Goal: Task Accomplishment & Management: Manage account settings

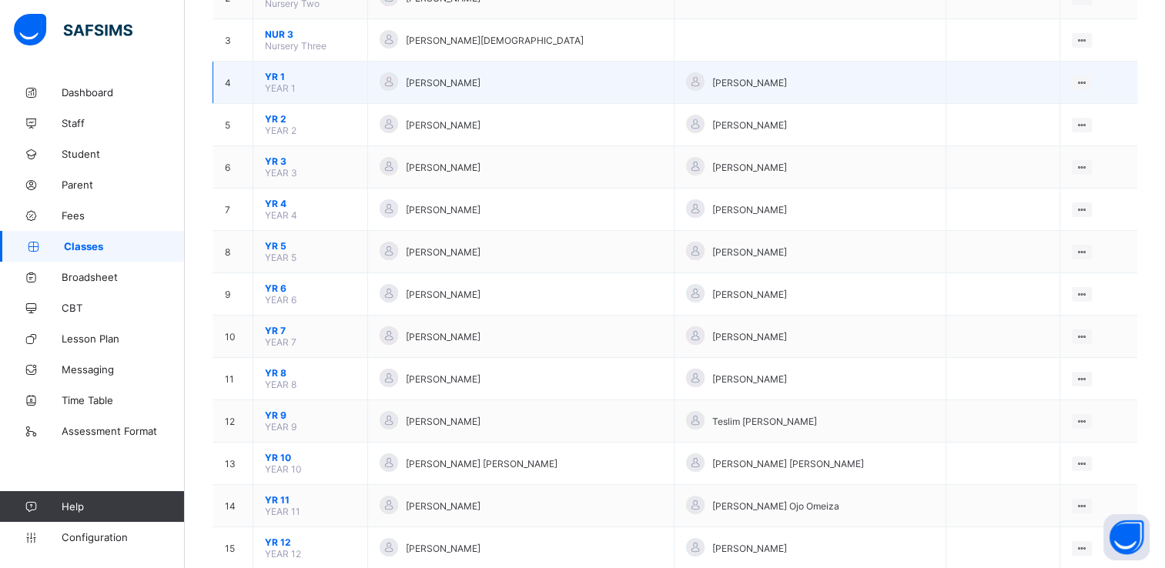
scroll to position [288, 0]
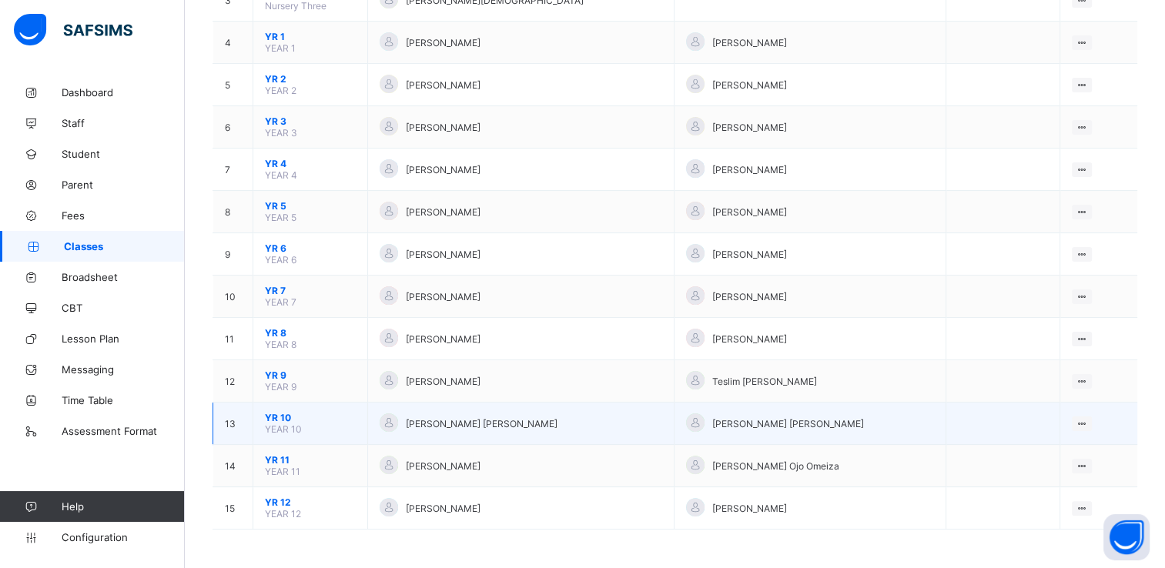
click at [284, 418] on span "YR 10" at bounding box center [310, 418] width 91 height 12
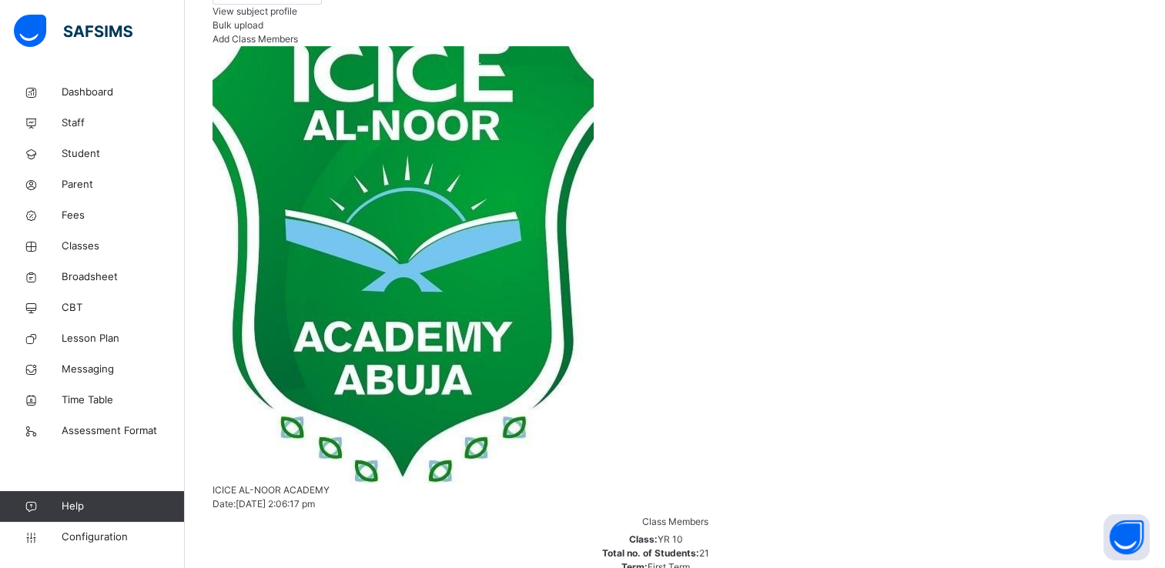
scroll to position [335, 0]
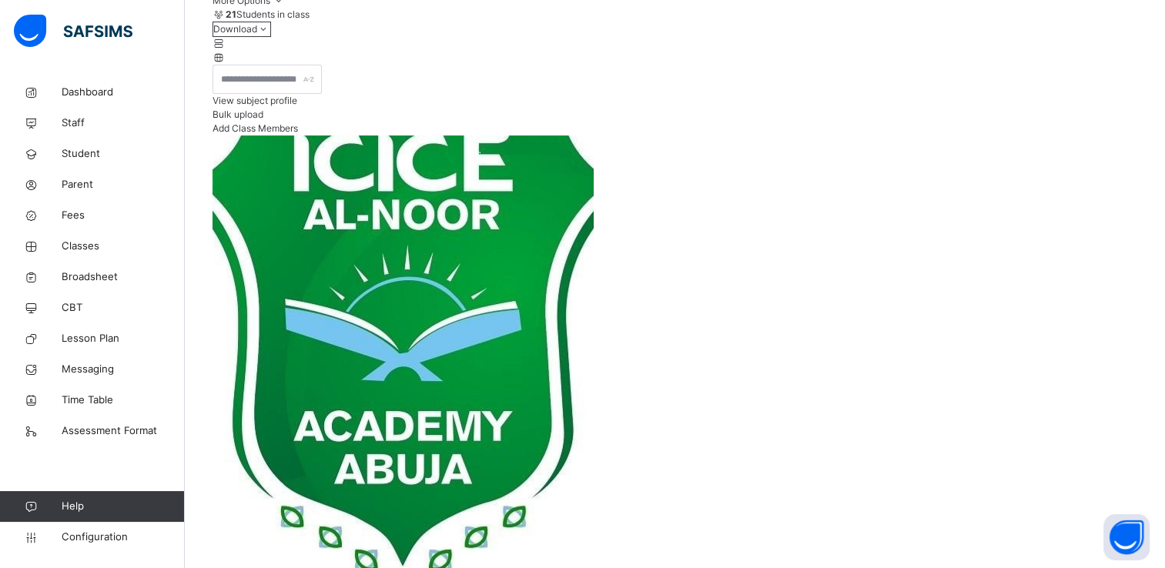
scroll to position [425, 0]
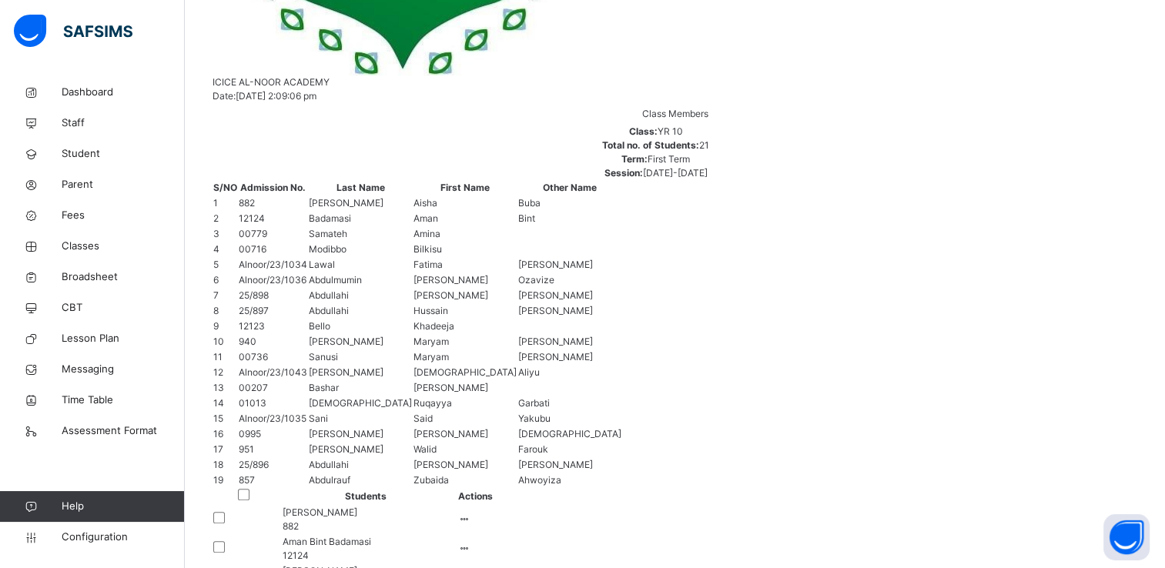
scroll to position [785, 0]
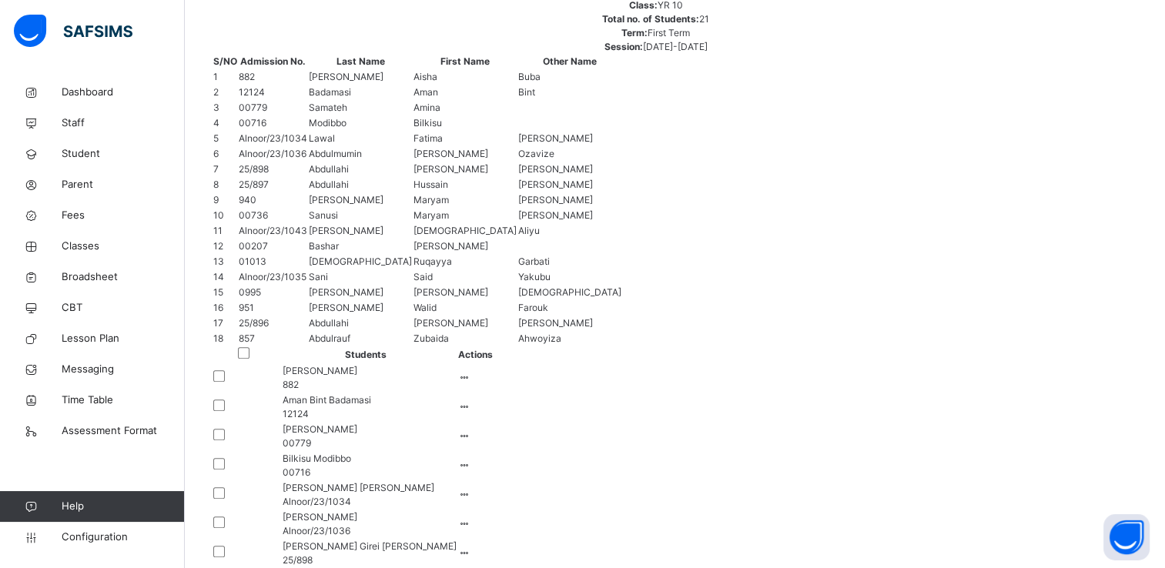
scroll to position [872, 0]
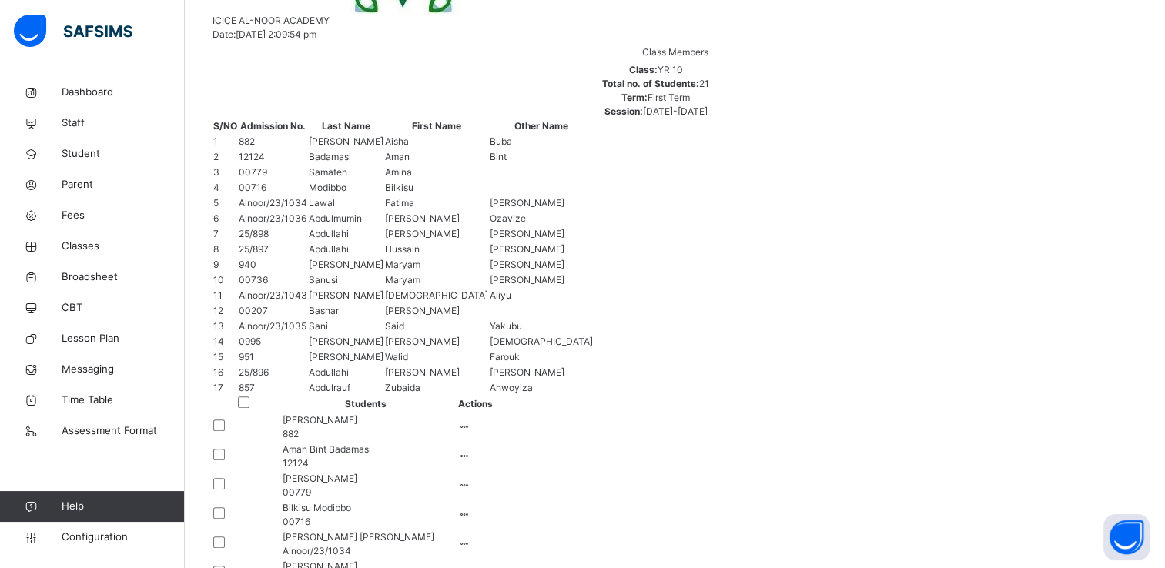
scroll to position [810, 0]
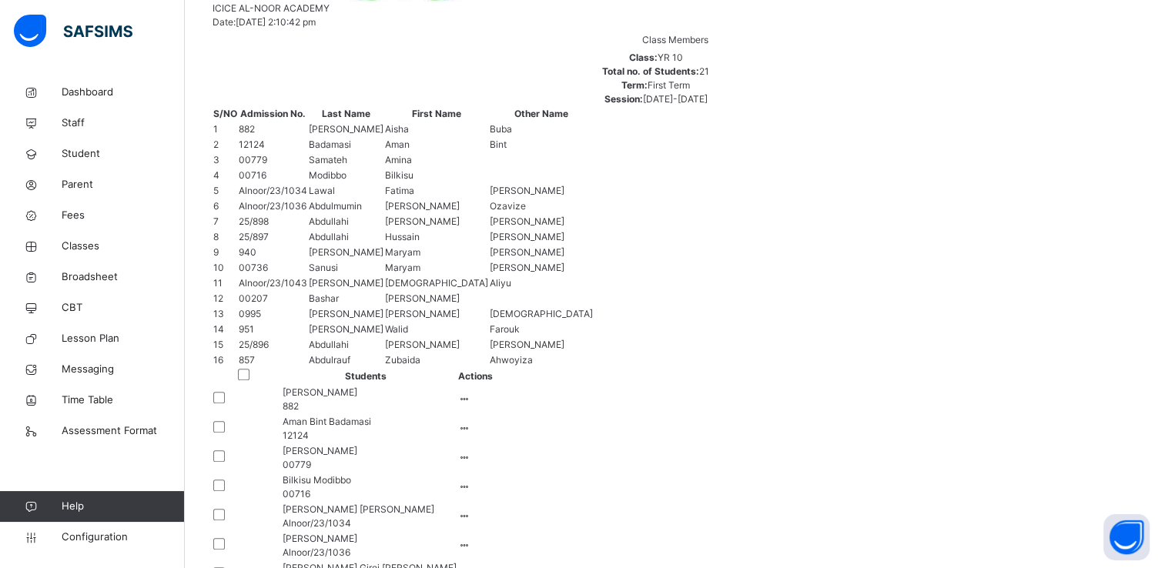
scroll to position [820, 0]
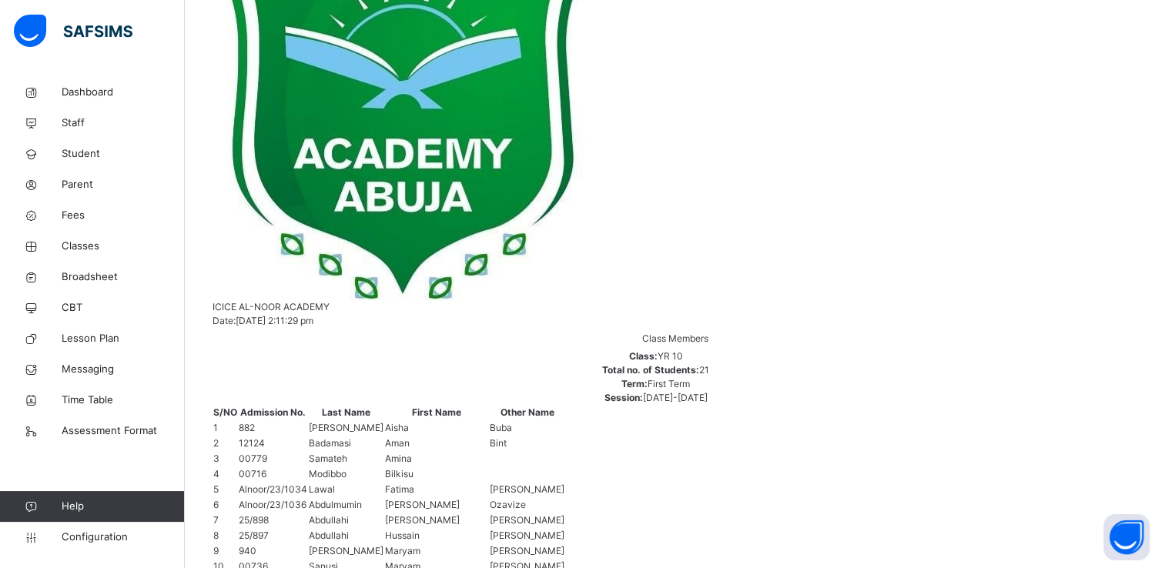
scroll to position [792, 0]
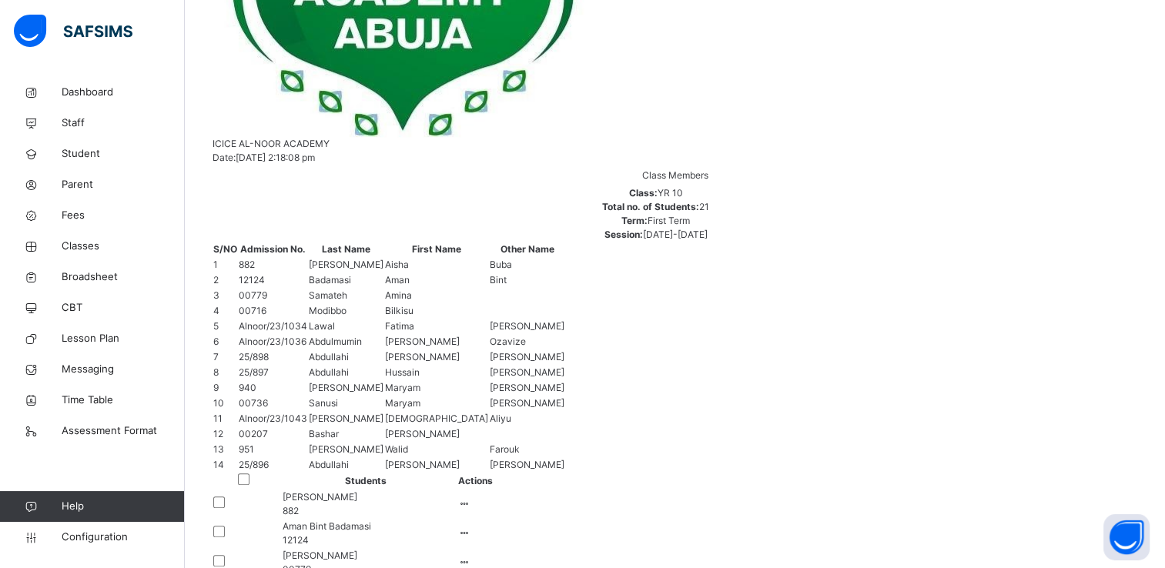
scroll to position [686, 0]
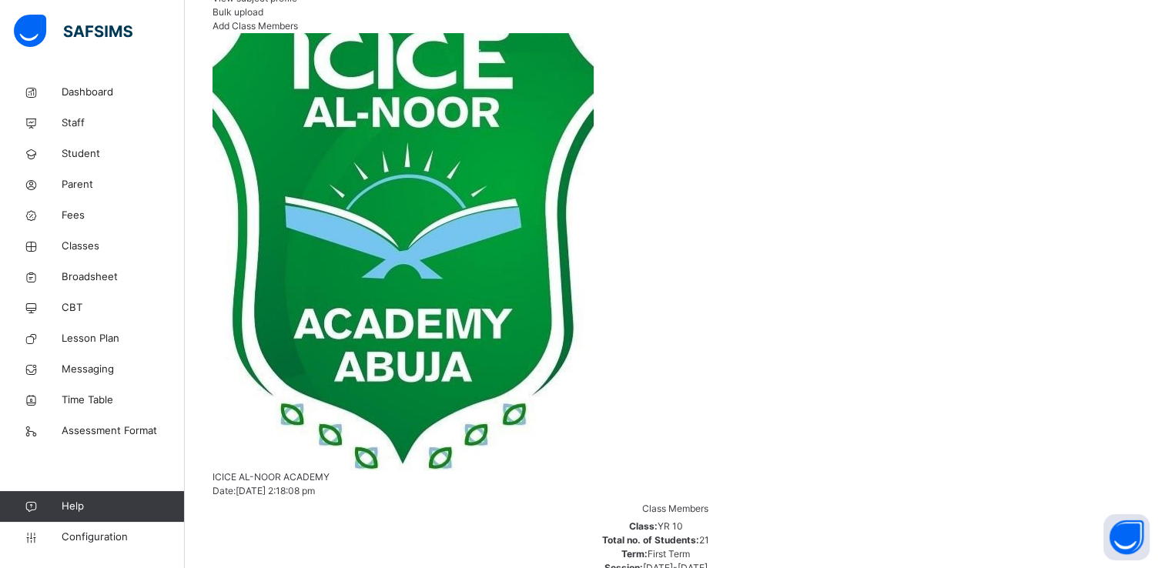
scroll to position [345, 0]
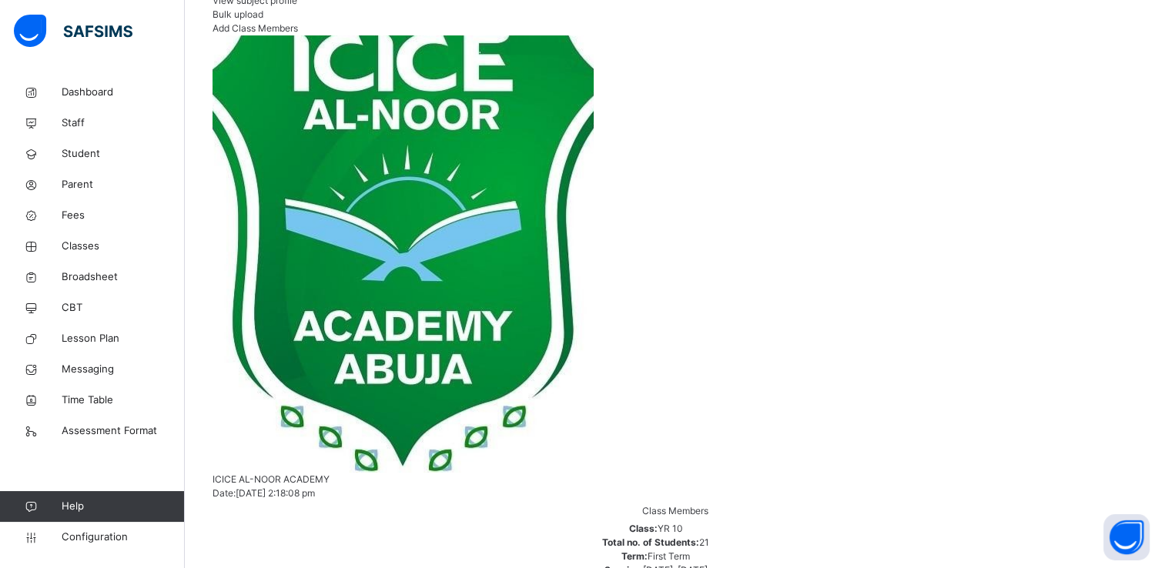
click at [298, 34] on span "Add Class Members" at bounding box center [256, 28] width 86 height 12
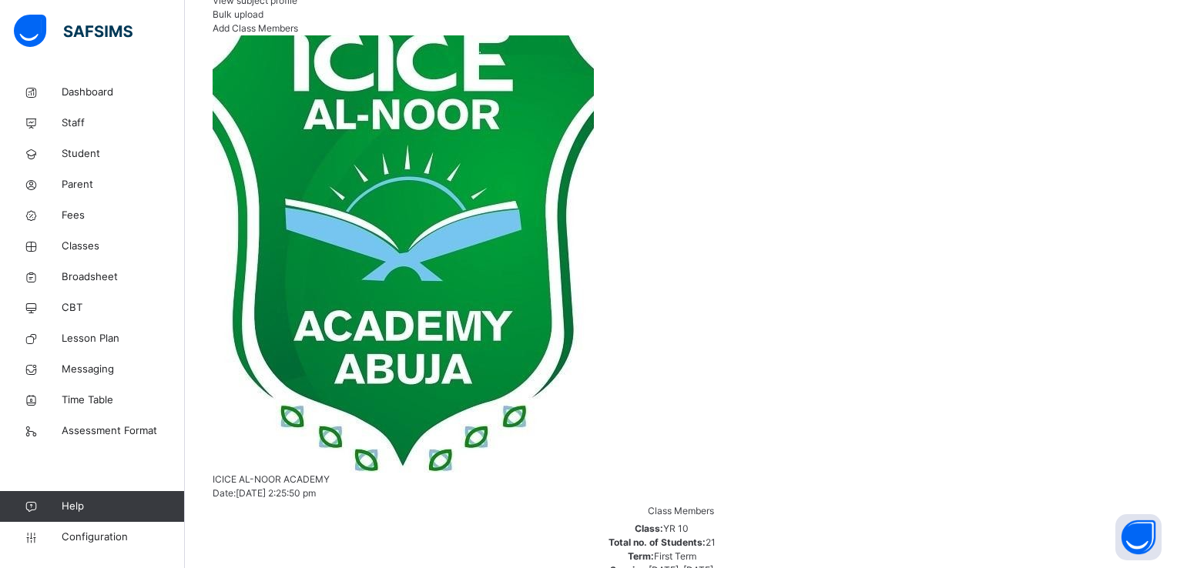
type input "*********"
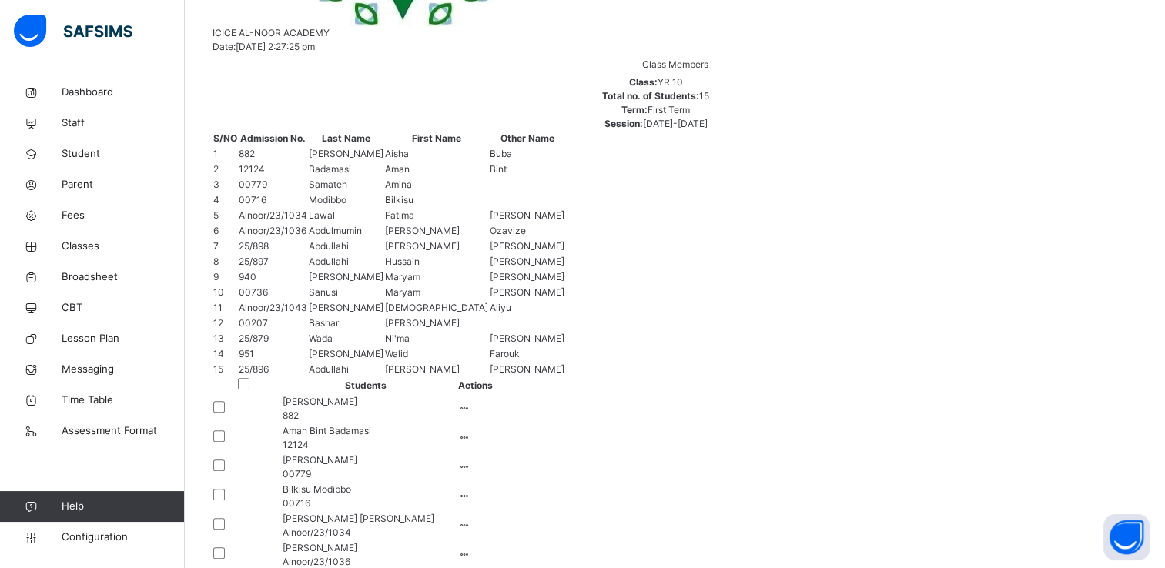
scroll to position [0, 0]
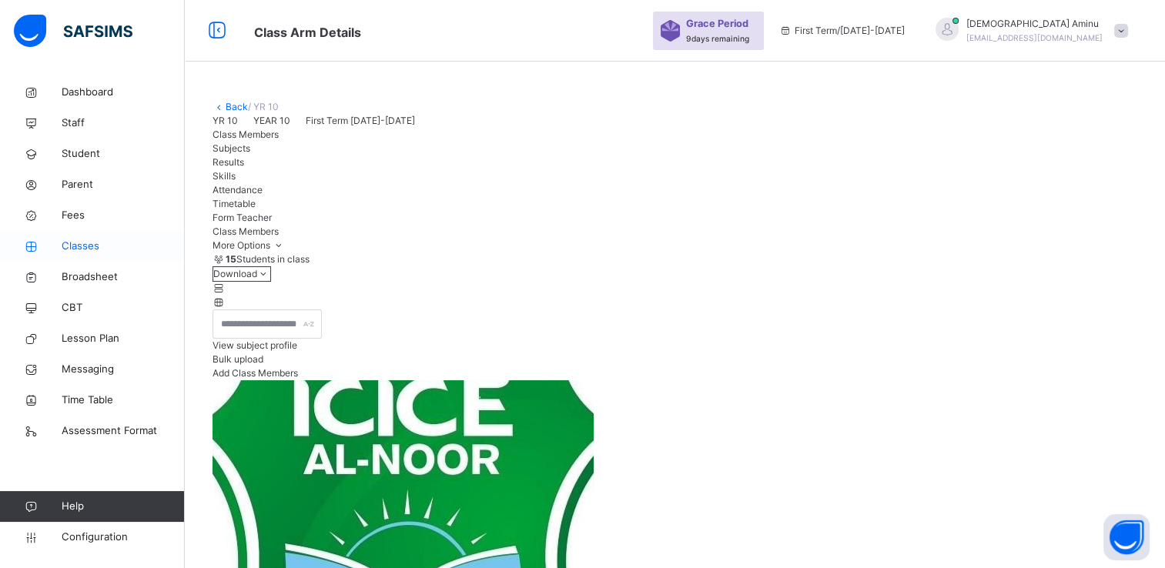
click at [83, 250] on span "Classes" at bounding box center [123, 246] width 123 height 15
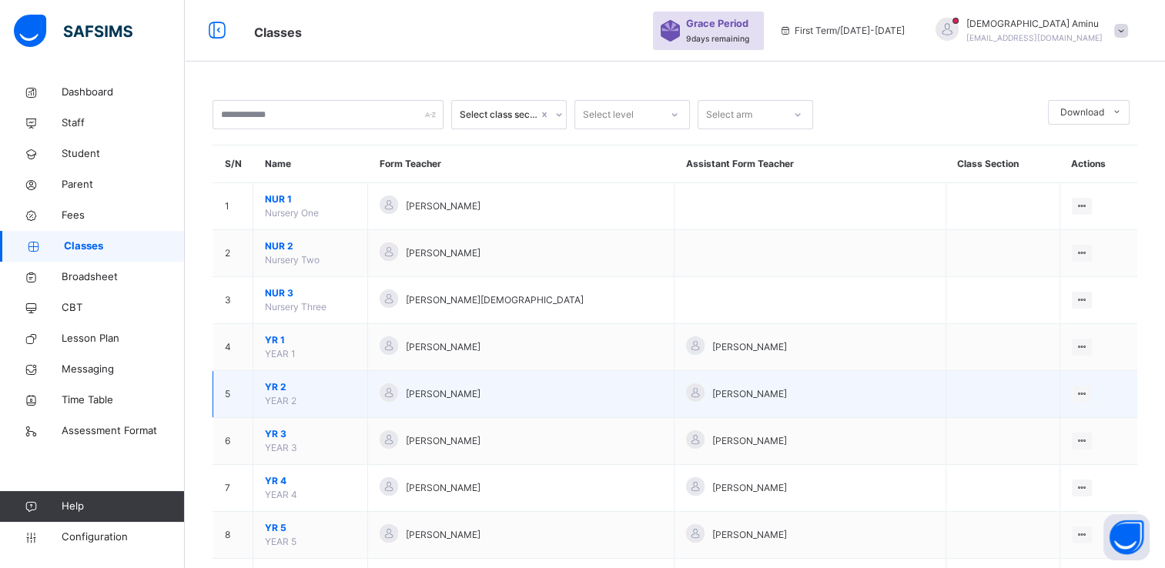
scroll to position [355, 0]
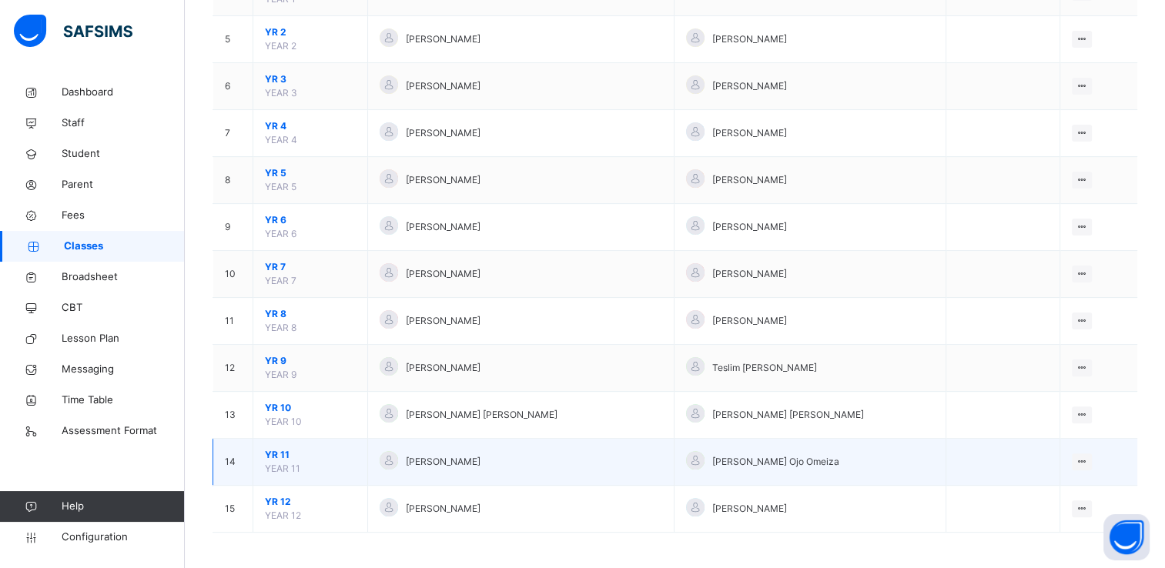
click at [281, 454] on span "YR 11" at bounding box center [310, 455] width 91 height 14
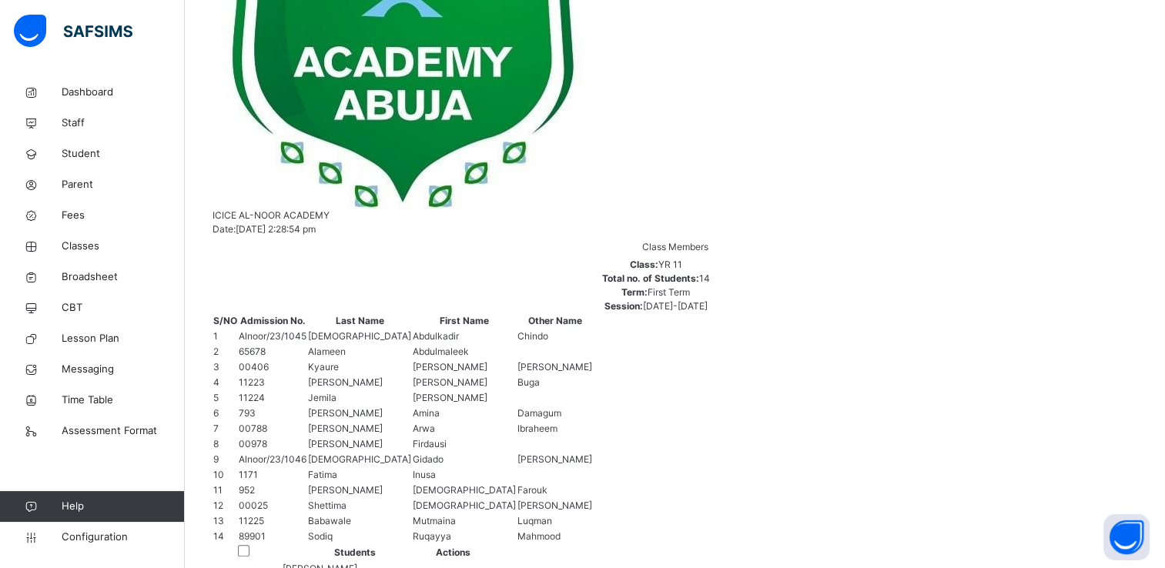
scroll to position [610, 0]
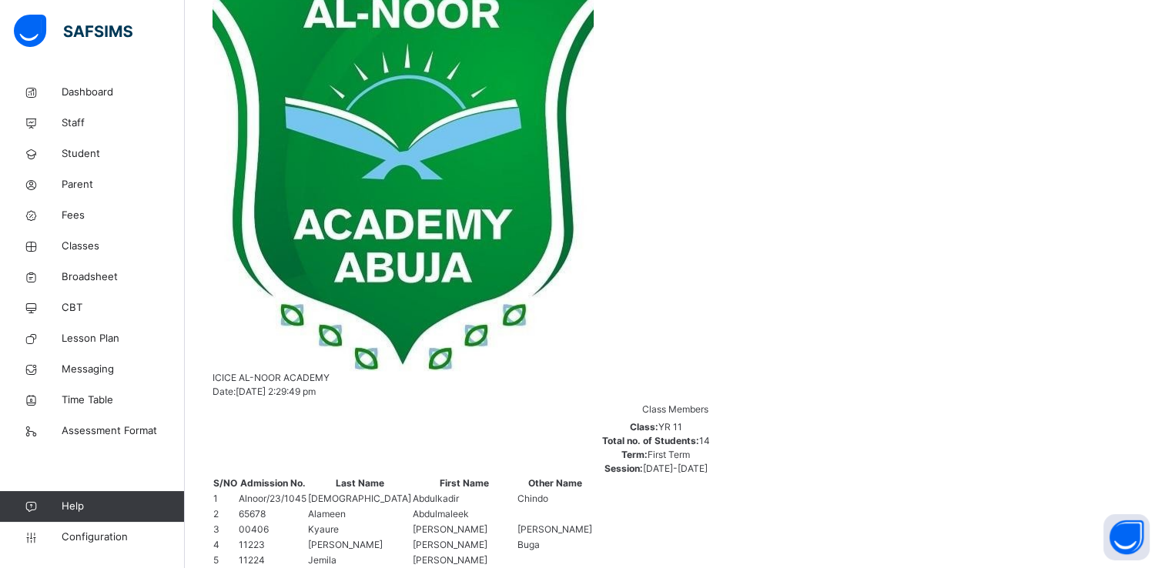
scroll to position [499, 0]
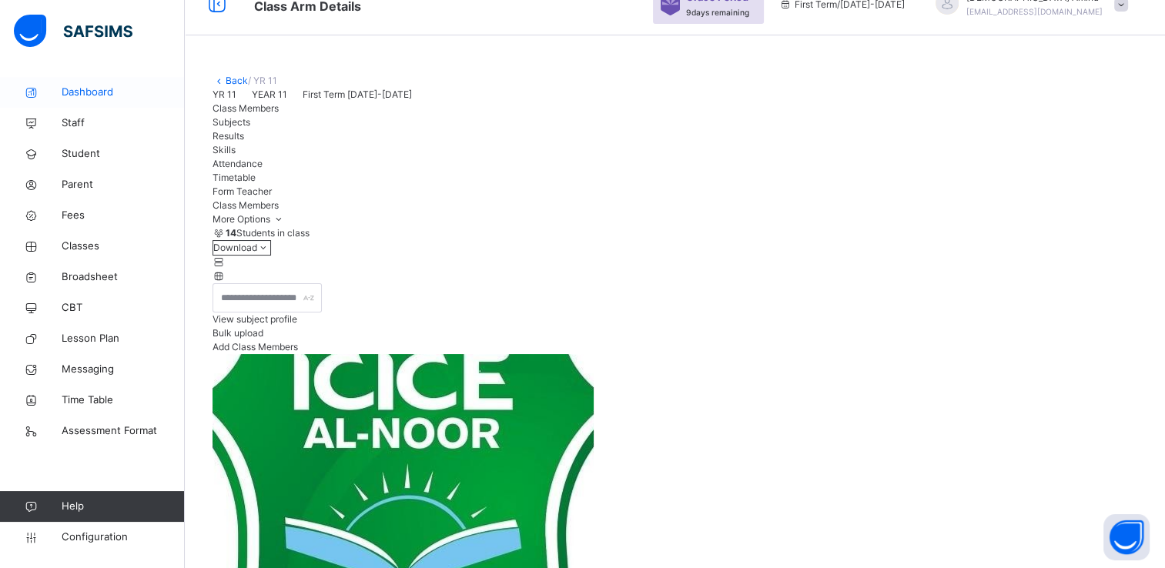
scroll to position [25, 0]
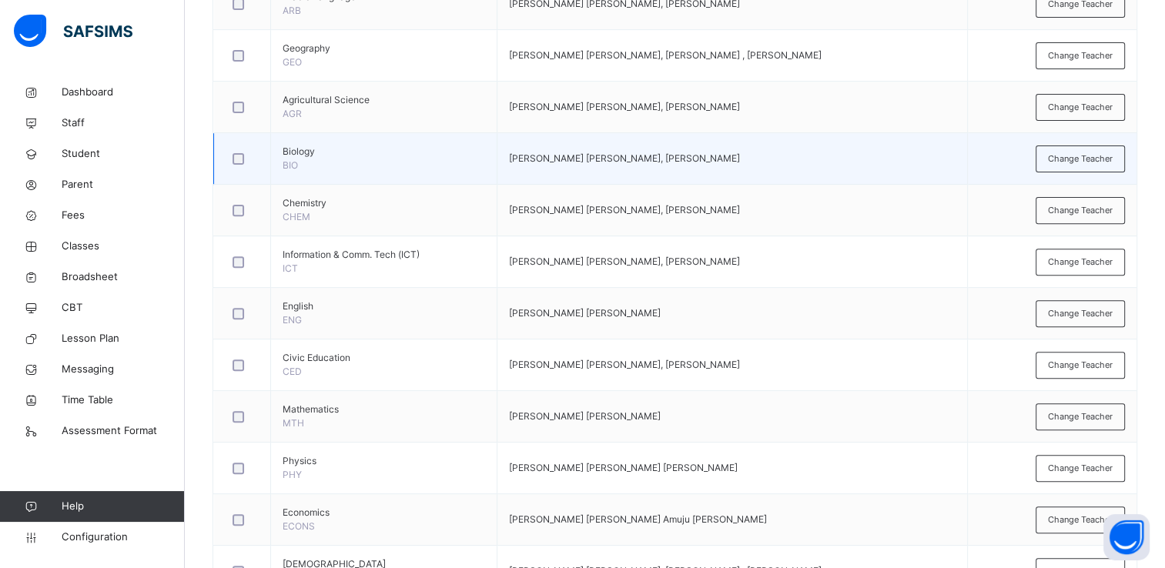
scroll to position [519, 0]
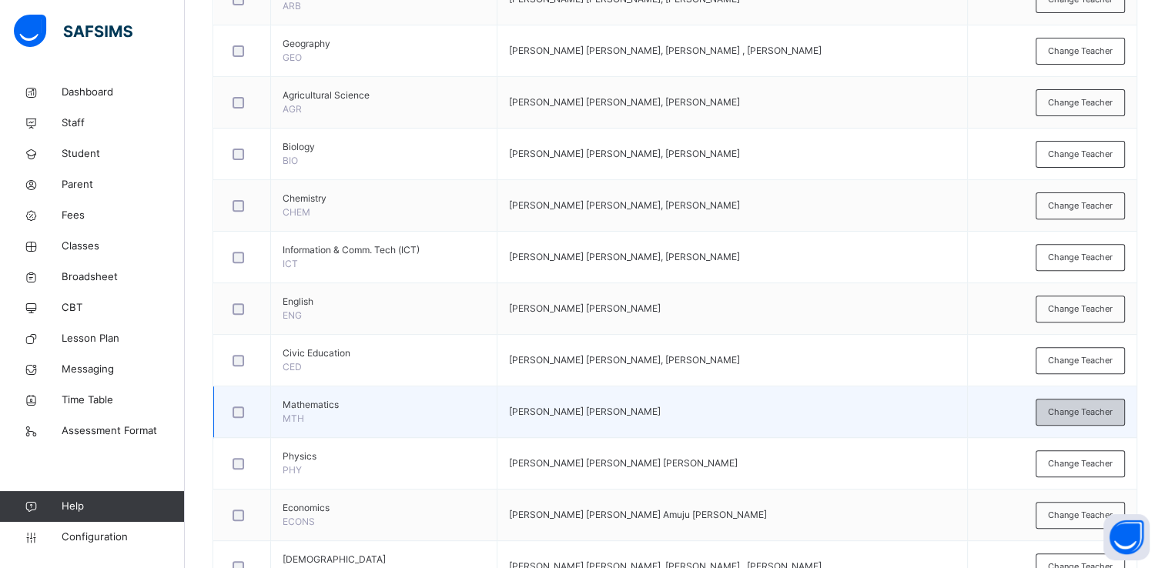
click at [1081, 406] on span "Change Teacher" at bounding box center [1080, 412] width 65 height 13
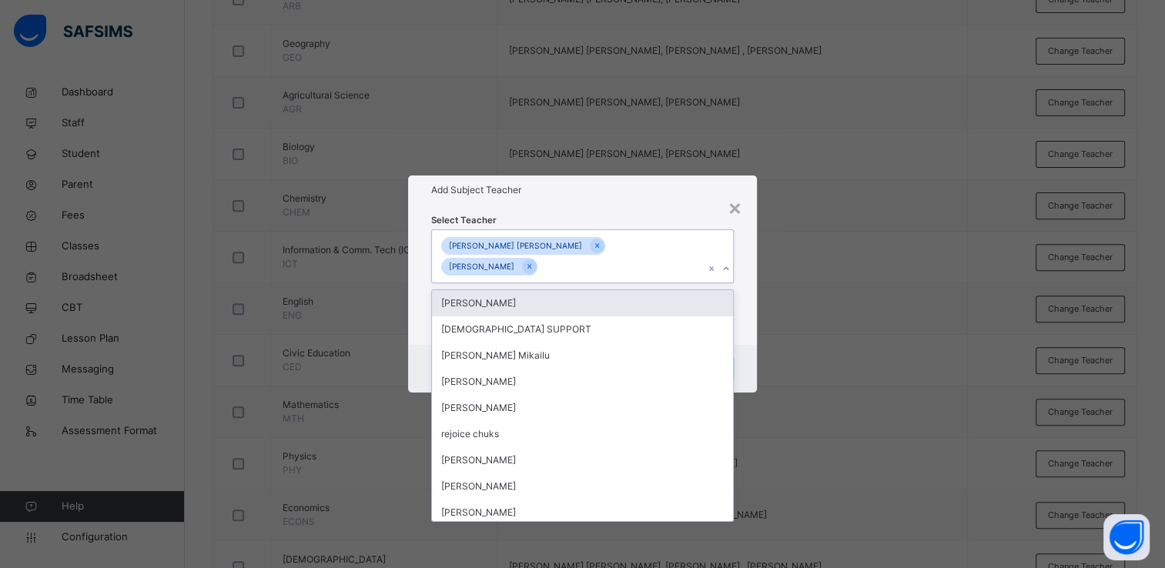
click at [671, 256] on div "Jamiu Abdulazeez Adewale Habib Alfa" at bounding box center [568, 256] width 273 height 53
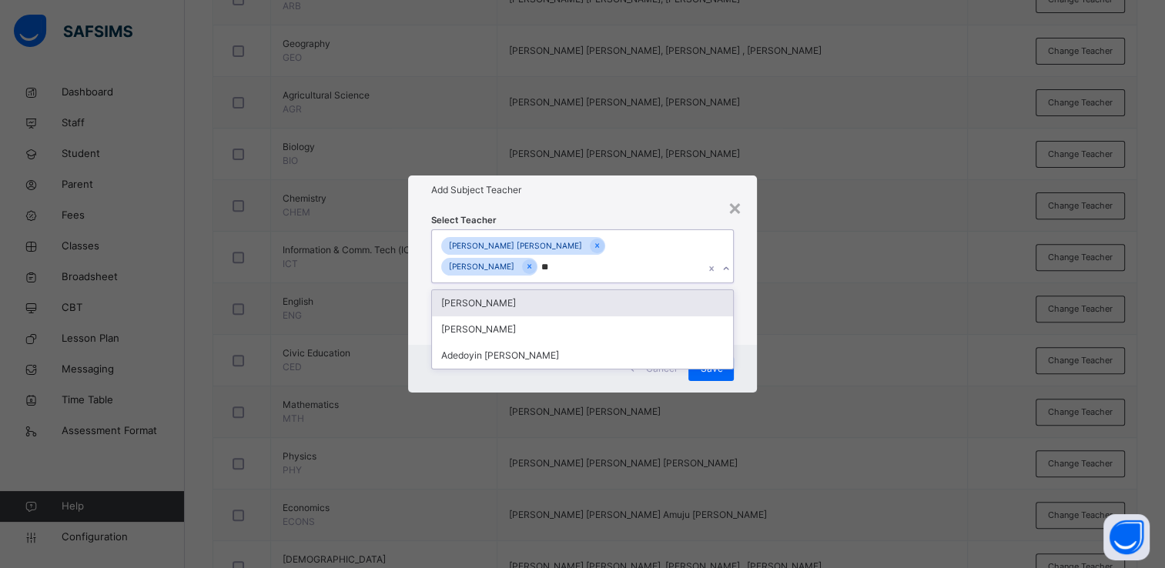
type input "*"
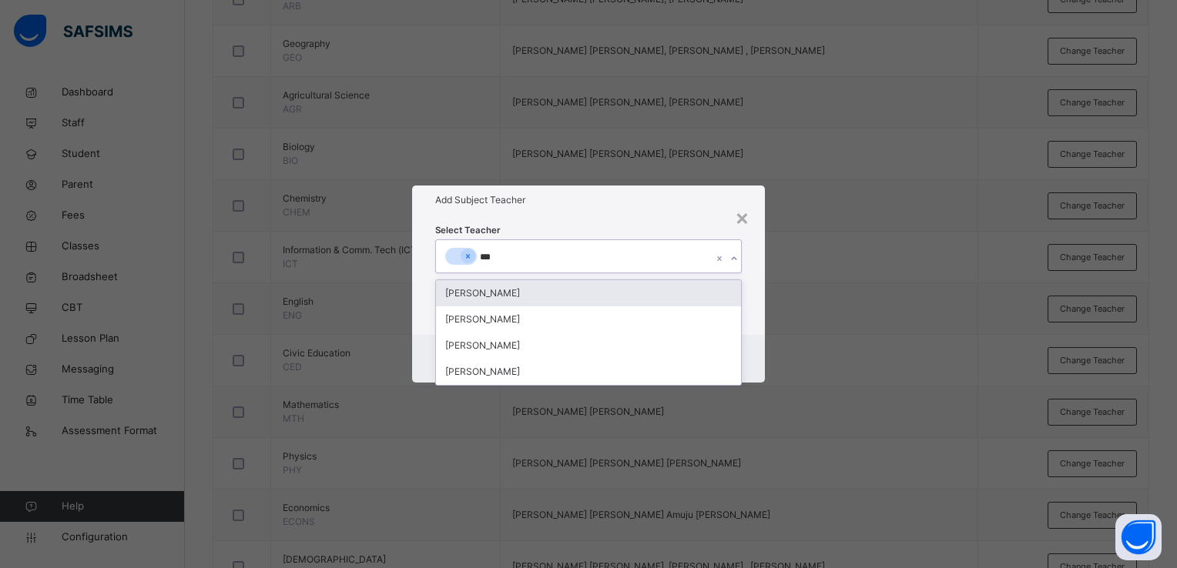
type input "****"
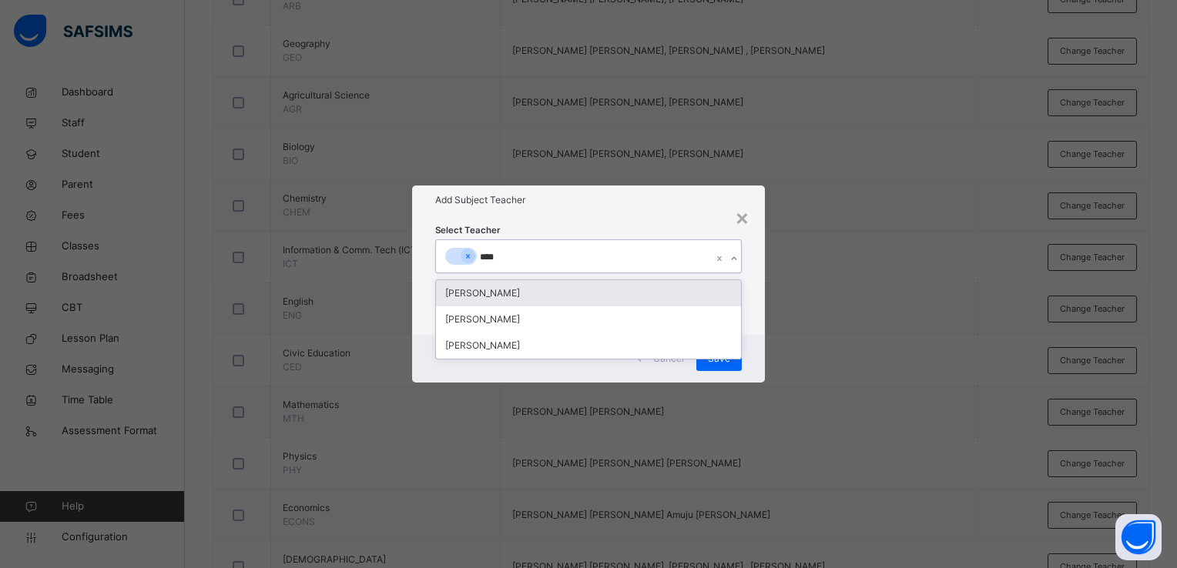
click at [641, 289] on div "Hussein Ozovehe Abdulazeez" at bounding box center [588, 293] width 305 height 26
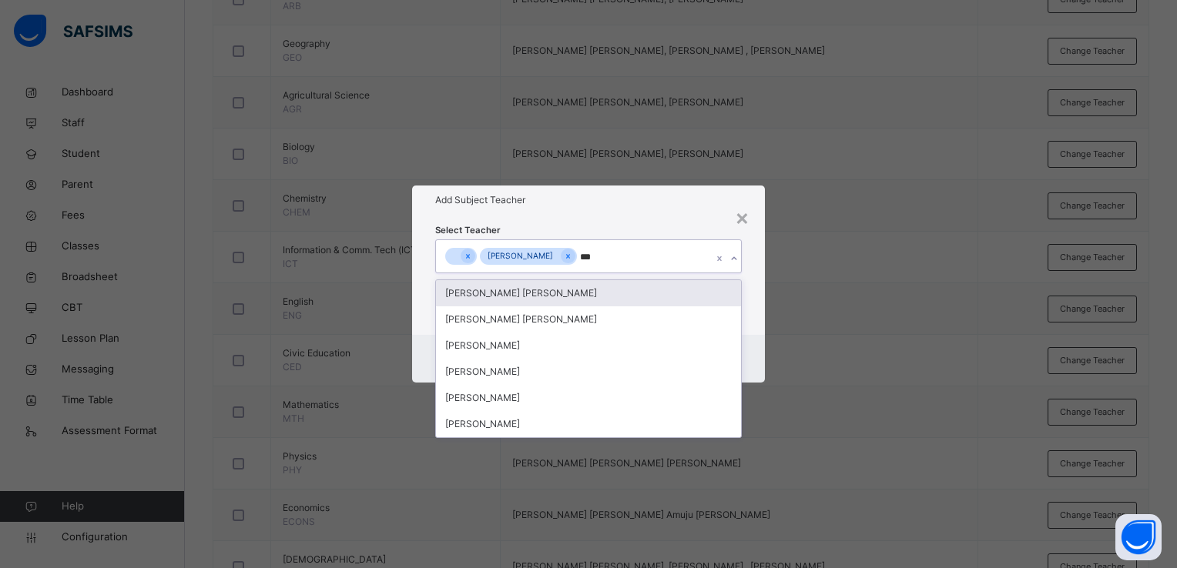
type input "****"
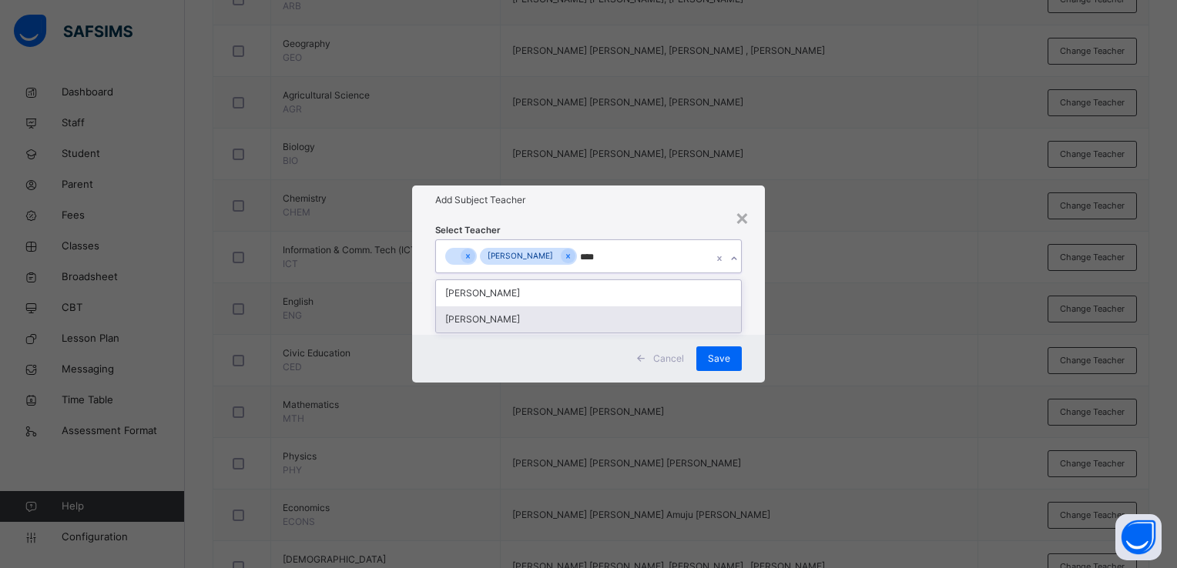
click at [605, 317] on div "Habib Alfa" at bounding box center [588, 320] width 305 height 26
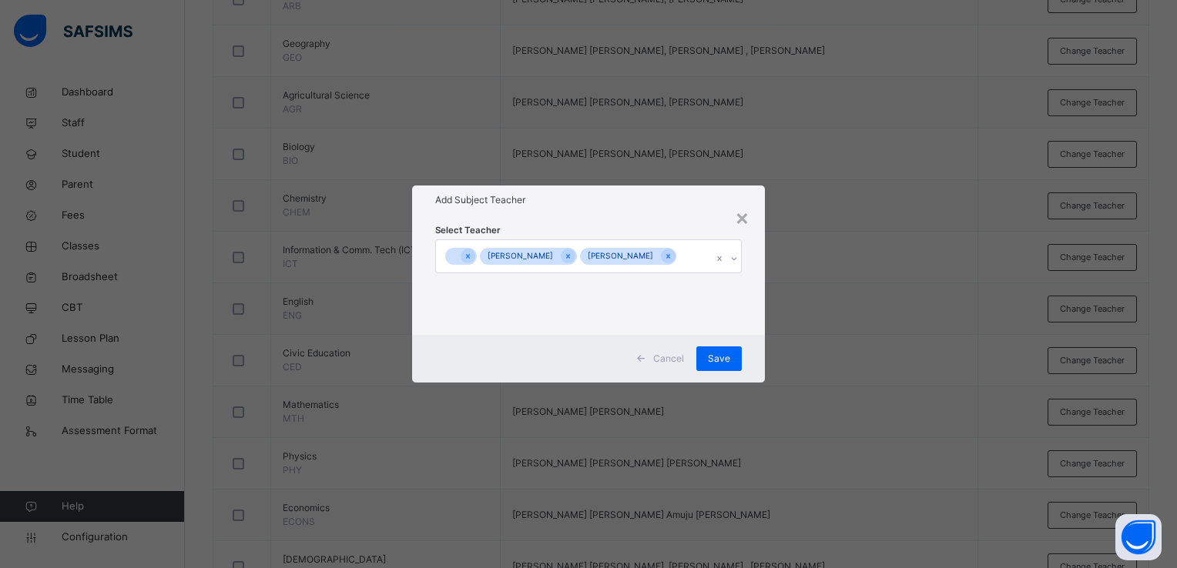
click at [837, 328] on div "× Add Subject Teacher Select Teacher Hussein Ozovehe Abdulazeez Habib Alfa Canc…" at bounding box center [588, 284] width 1177 height 568
click at [715, 356] on span "Save" at bounding box center [719, 359] width 22 height 14
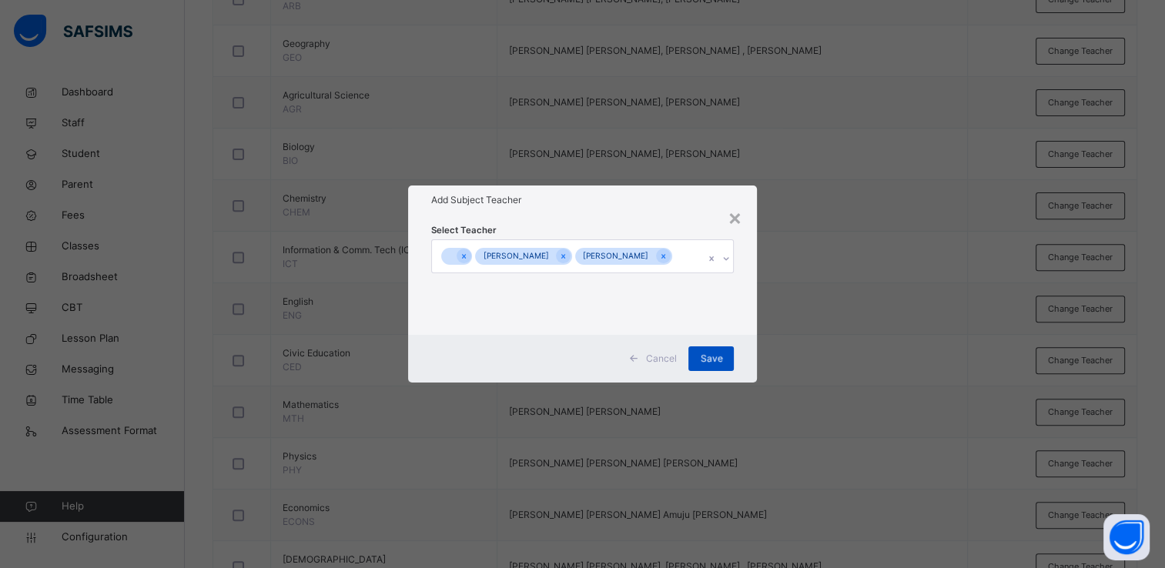
click at [715, 356] on span "Save" at bounding box center [711, 359] width 22 height 14
click at [719, 356] on span "Save" at bounding box center [711, 359] width 22 height 14
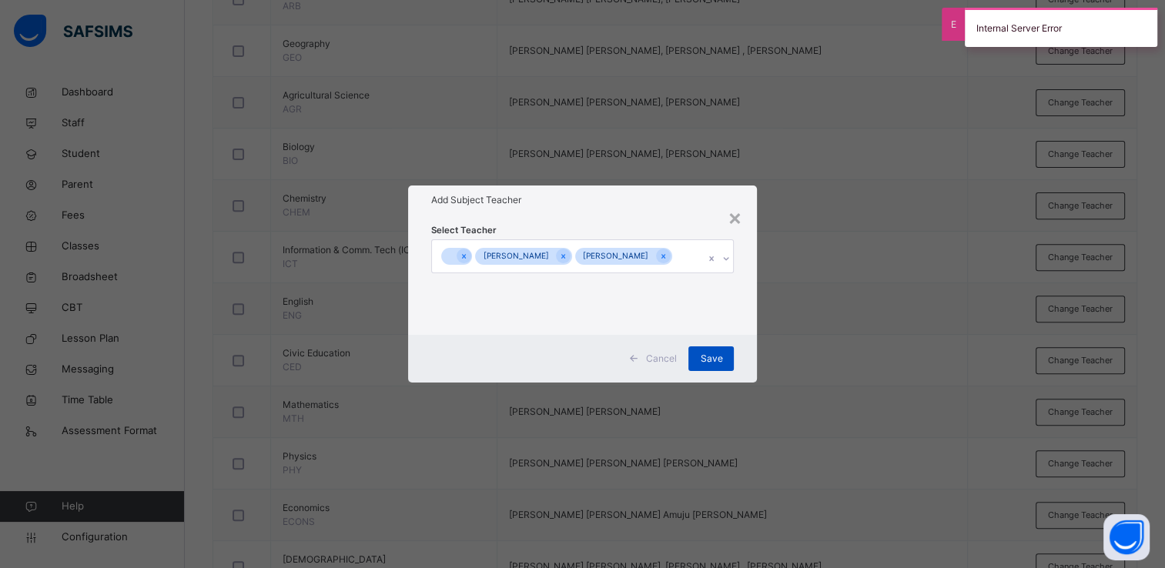
click at [719, 356] on span "Save" at bounding box center [711, 359] width 22 height 14
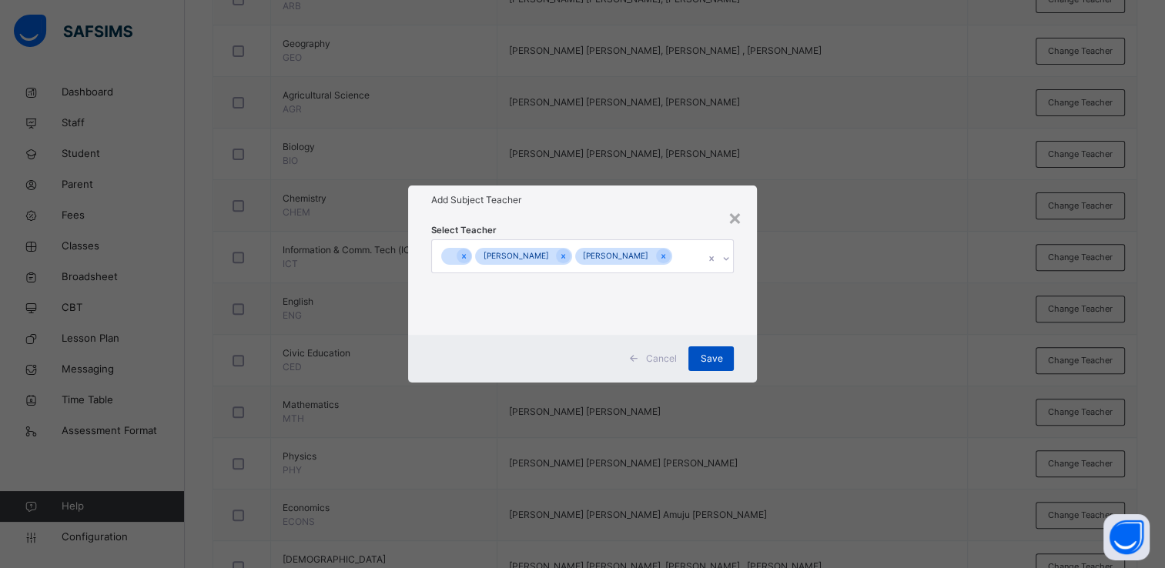
click at [709, 362] on span "Save" at bounding box center [711, 359] width 22 height 14
click at [713, 363] on span "Save" at bounding box center [711, 359] width 22 height 14
click at [714, 354] on span "Save" at bounding box center [711, 359] width 22 height 14
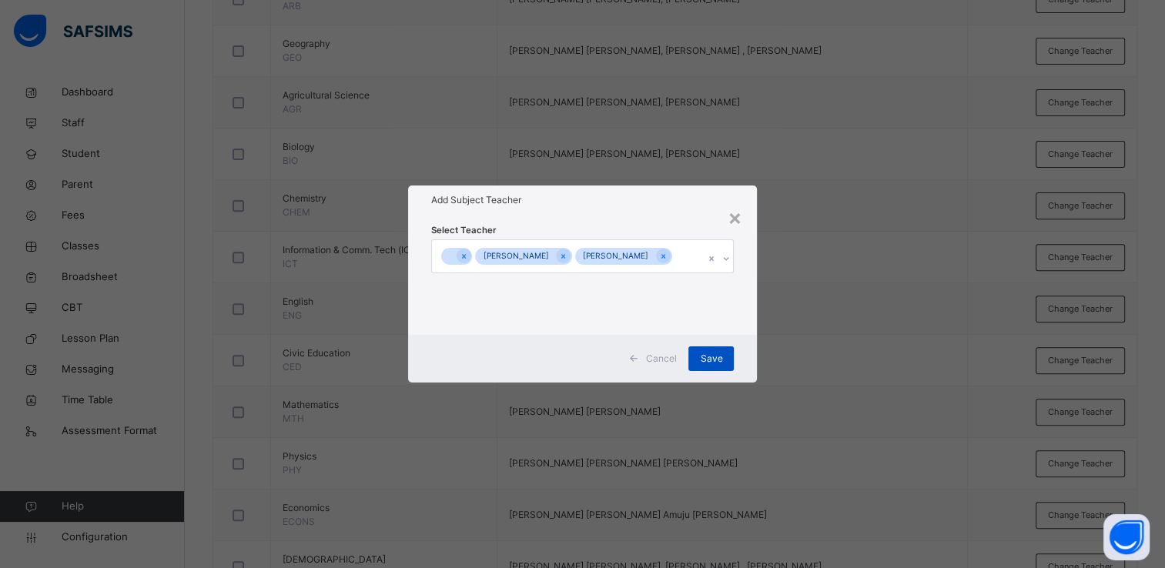
click at [714, 354] on span "Save" at bounding box center [711, 359] width 22 height 14
click at [724, 350] on div "Save" at bounding box center [711, 359] width 45 height 25
click at [713, 357] on span "Save" at bounding box center [711, 359] width 22 height 14
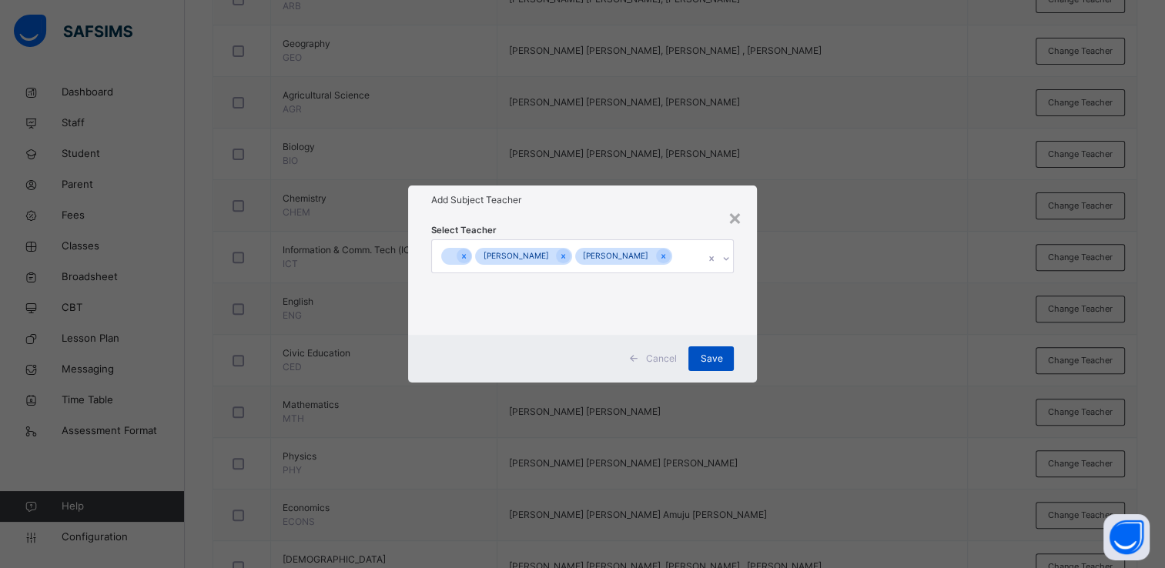
click at [715, 357] on span "Save" at bounding box center [711, 359] width 22 height 14
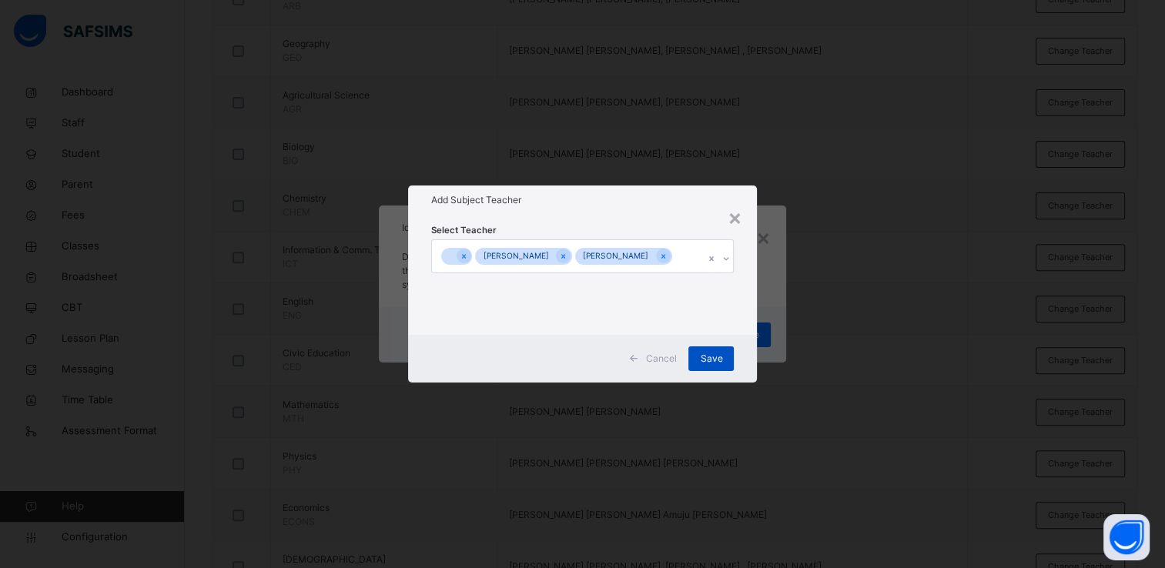
click at [718, 353] on span "Save" at bounding box center [711, 359] width 22 height 14
